Goal: Task Accomplishment & Management: Manage account settings

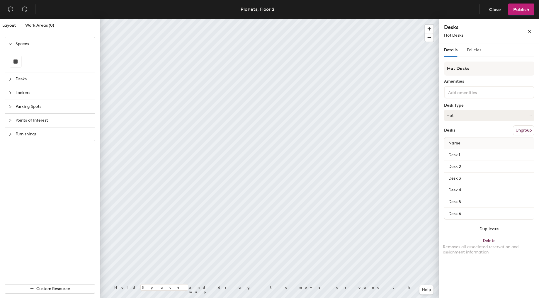
click at [469, 54] on div "Policies" at bounding box center [473, 49] width 14 height 13
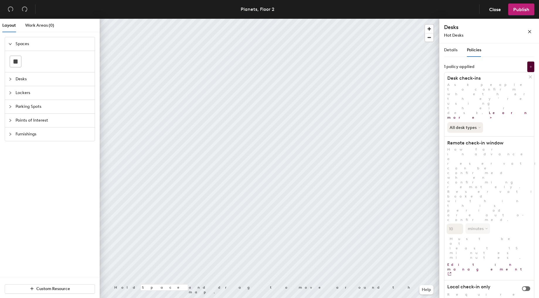
click at [527, 286] on span "button" at bounding box center [526, 288] width 8 height 5
click at [519, 10] on span "Publish" at bounding box center [521, 10] width 16 height 6
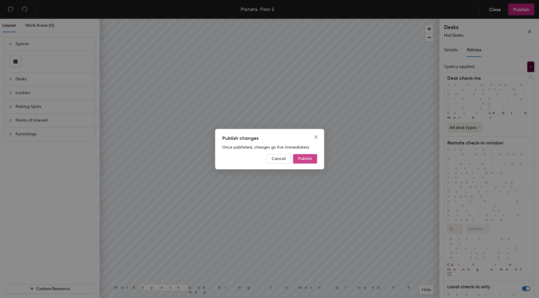
click at [308, 158] on span "Publish" at bounding box center [305, 158] width 14 height 5
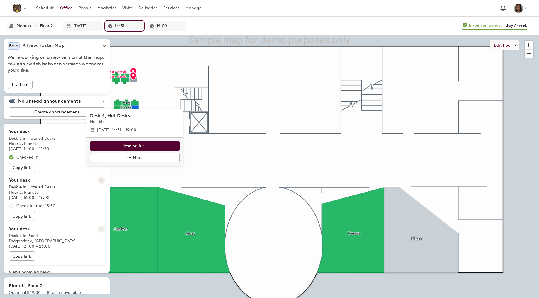
click at [128, 24] on input "14:31" at bounding box center [128, 25] width 26 height 11
type input "14:42"
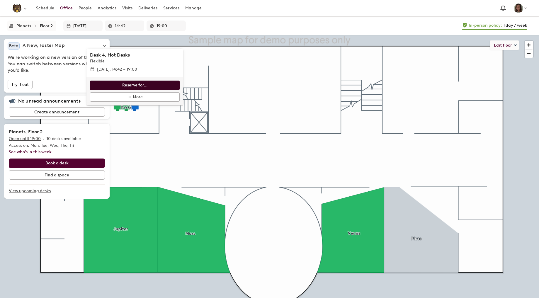
click at [150, 87] on button "Reserve for..." at bounding box center [135, 85] width 90 height 9
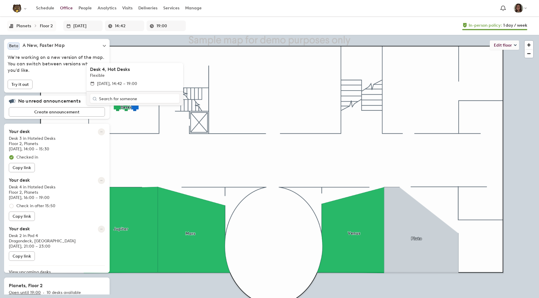
click at [149, 97] on input "text" at bounding box center [134, 98] width 71 height 5
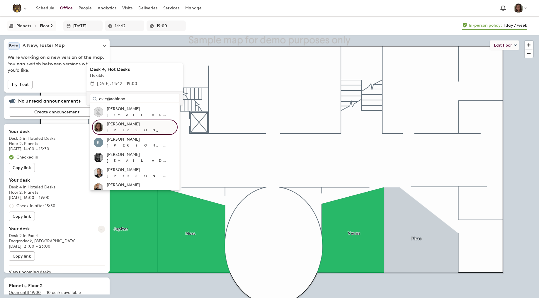
click at [138, 130] on div "[PERSON_NAME][EMAIL_ADDRESS][PERSON_NAME][DOMAIN_NAME]" at bounding box center [141, 130] width 69 height 6
type input "[PERSON_NAME]"
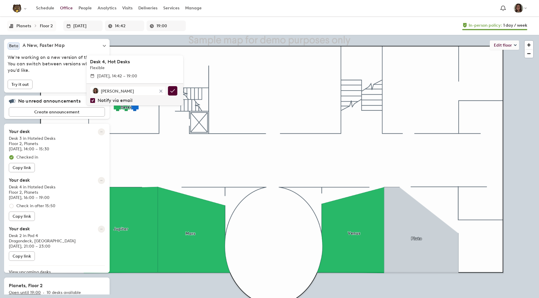
click at [128, 101] on div "Notify via email" at bounding box center [114, 100] width 36 height 5
click at [95, 101] on input "Notify via email" at bounding box center [92, 100] width 5 height 5
checkbox input "false"
click at [170, 92] on icon "Confirm selected desk asignee" at bounding box center [173, 91] width 6 height 6
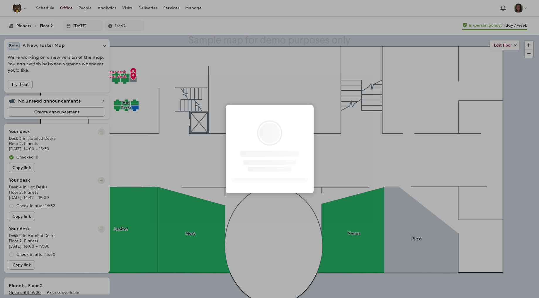
click at [429, 101] on div at bounding box center [269, 149] width 539 height 298
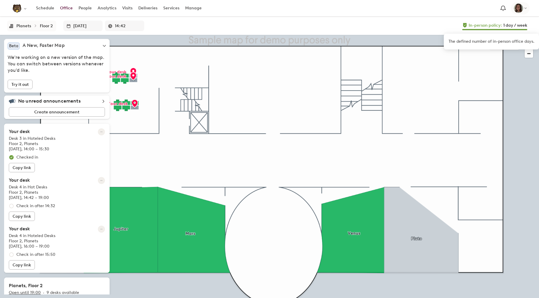
click at [521, 7] on img "Top Navigation" at bounding box center [517, 8] width 9 height 9
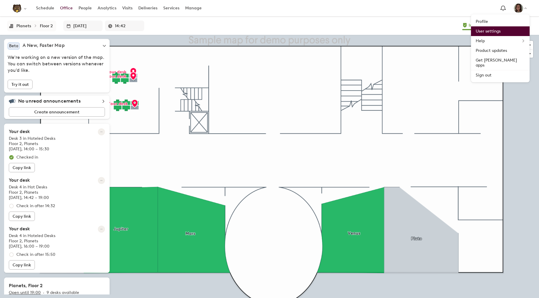
click at [514, 28] on link "User settings" at bounding box center [500, 31] width 59 height 10
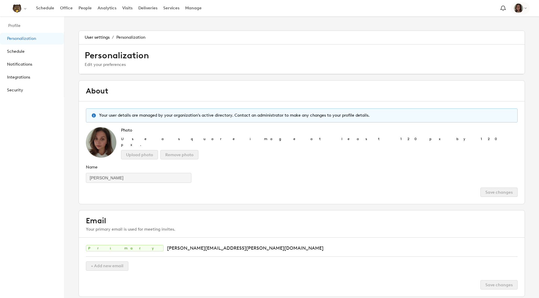
click at [516, 11] on img "Top Navigation" at bounding box center [517, 8] width 9 height 9
click at [516, 20] on div "Profile" at bounding box center [499, 21] width 49 height 5
